Goal: Transaction & Acquisition: Purchase product/service

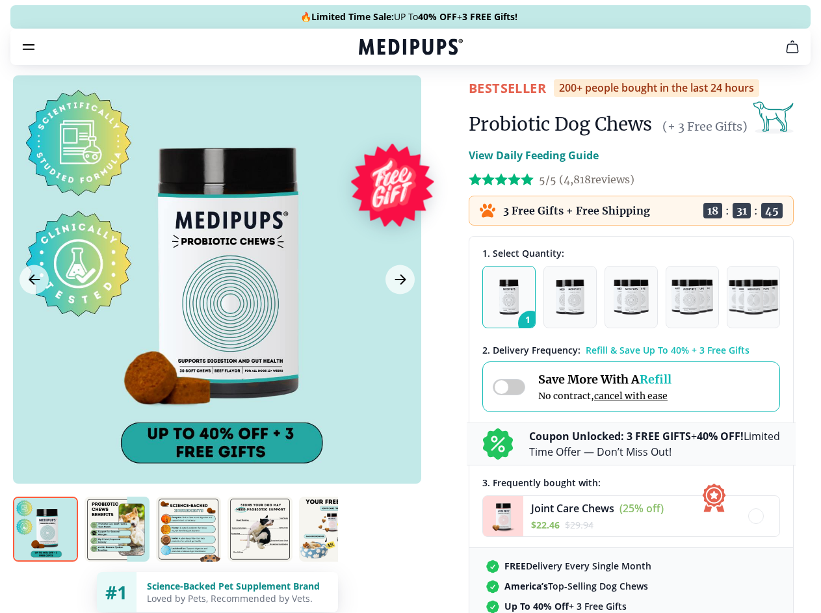
click at [374, 104] on span "Supplements" at bounding box center [406, 110] width 65 height 13
click at [440, 103] on icon "button" at bounding box center [448, 111] width 16 height 16
click at [785, 55] on icon "cart" at bounding box center [793, 47] width 16 height 16
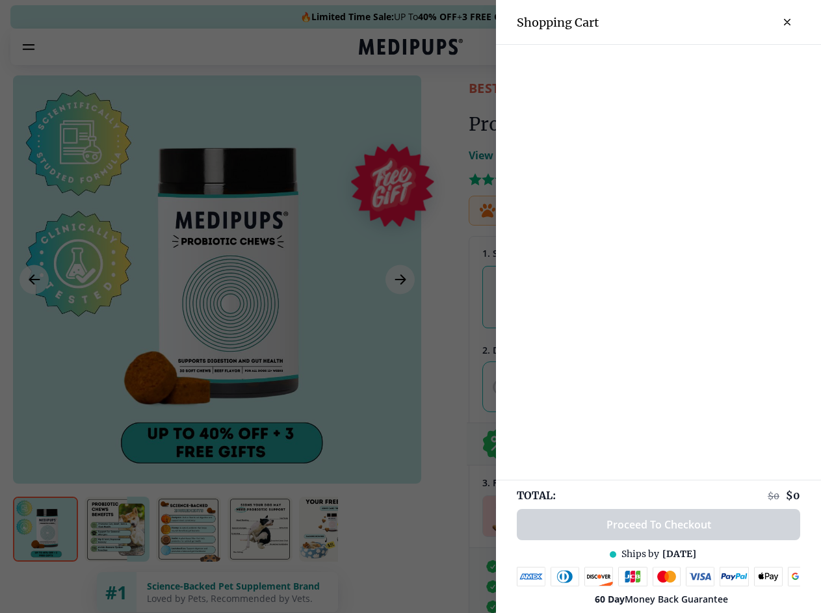
click at [632, 65] on div at bounding box center [658, 55] width 325 height 21
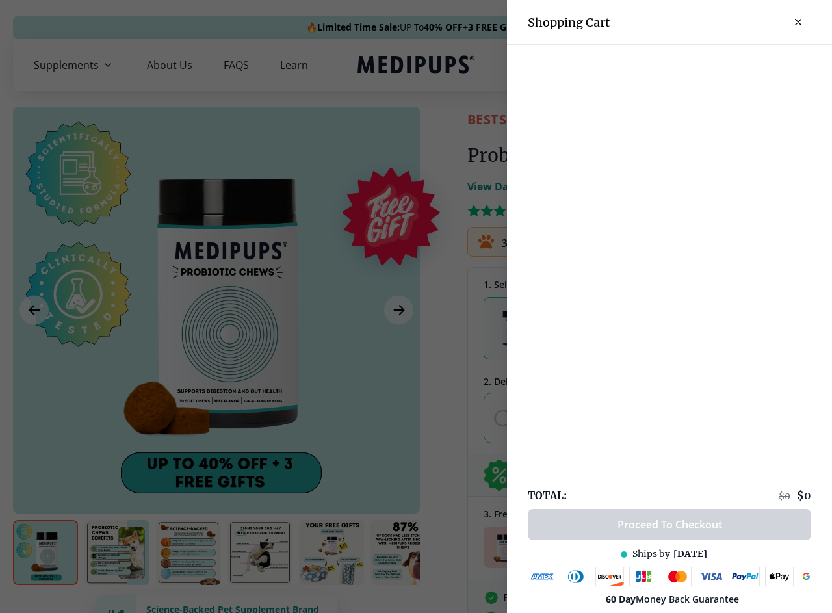
click at [734, 65] on div at bounding box center [669, 55] width 325 height 21
click at [777, 65] on div at bounding box center [669, 55] width 325 height 21
click at [216, 310] on div at bounding box center [416, 306] width 832 height 613
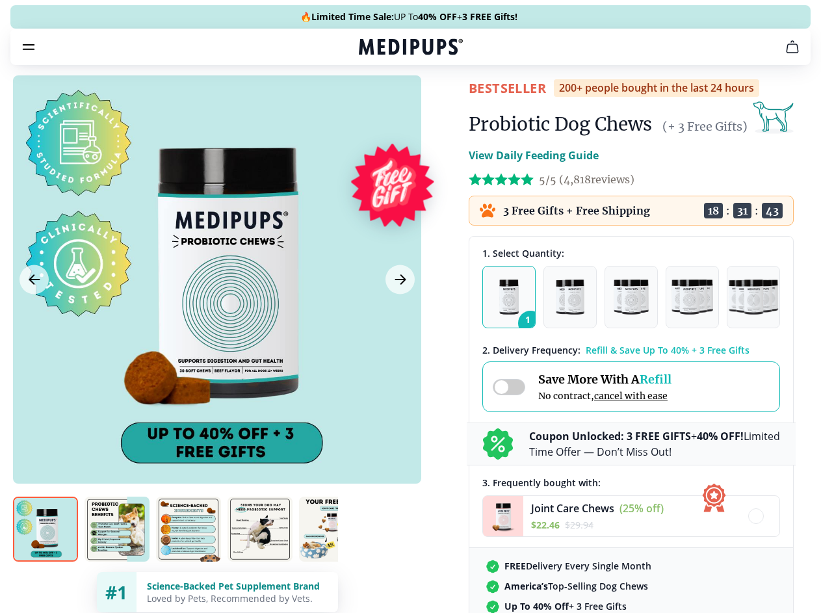
click at [34, 284] on icon "Previous Image" at bounding box center [34, 279] width 10 height 9
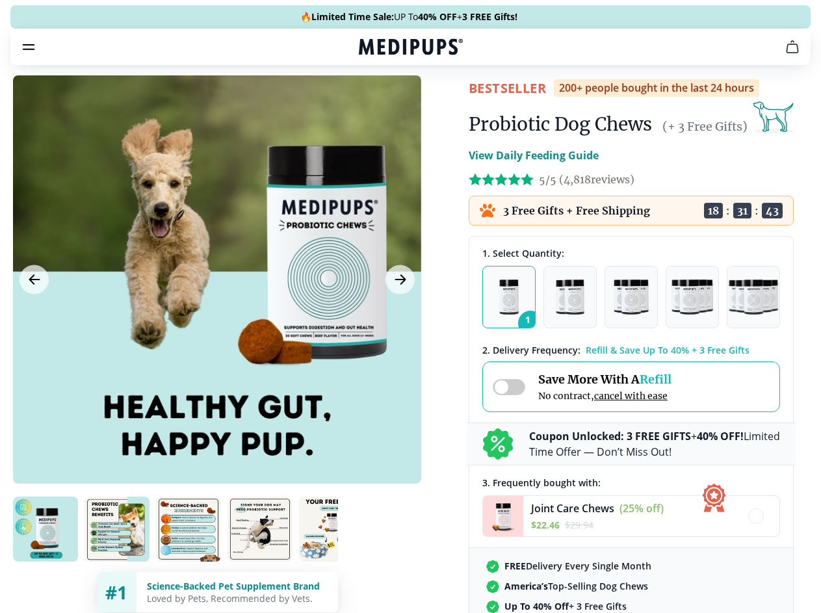
click at [398, 284] on icon "Next Image" at bounding box center [400, 279] width 10 height 9
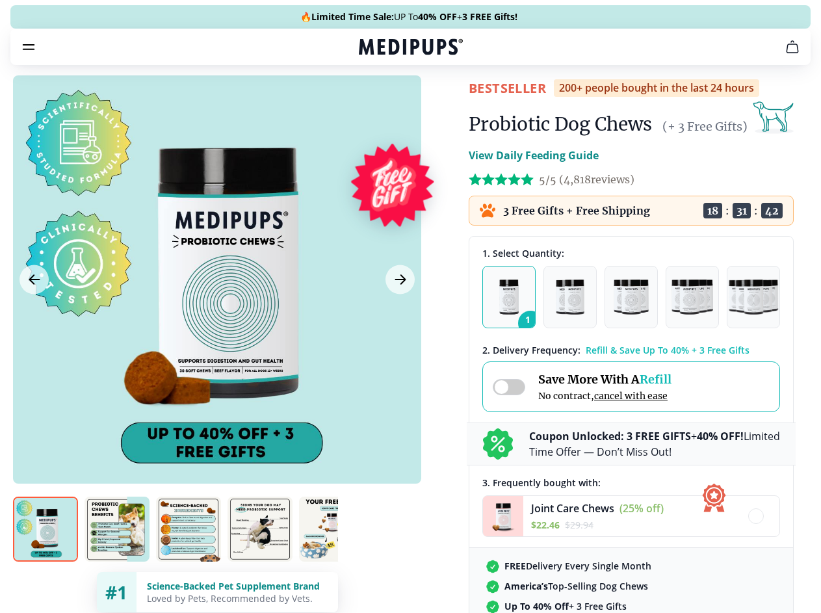
click at [46, 553] on img at bounding box center [45, 529] width 65 height 65
